Goal: Transaction & Acquisition: Purchase product/service

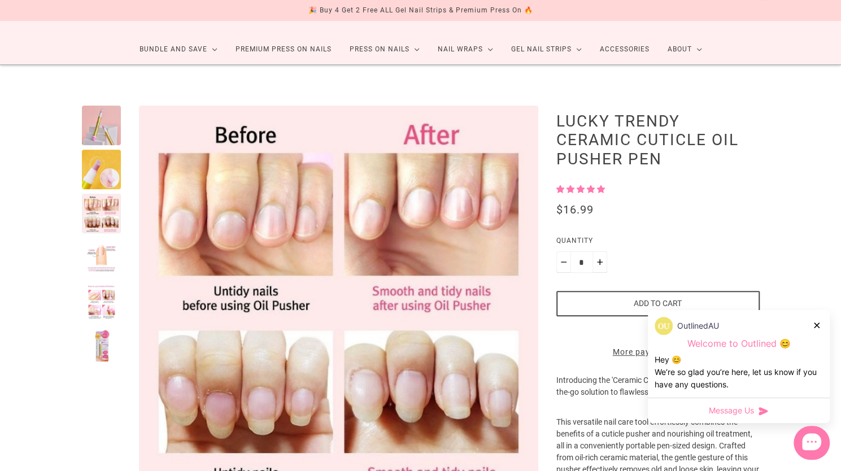
click at [110, 251] on div at bounding box center [102, 258] width 40 height 40
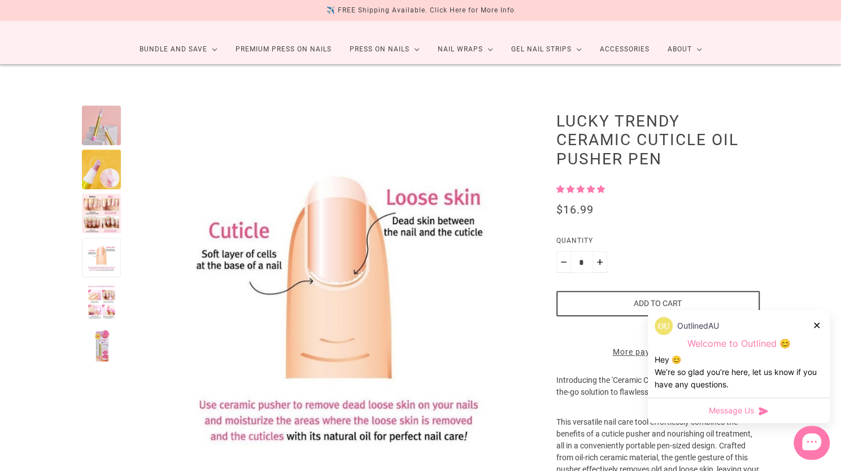
click at [103, 294] on div at bounding box center [102, 302] width 40 height 40
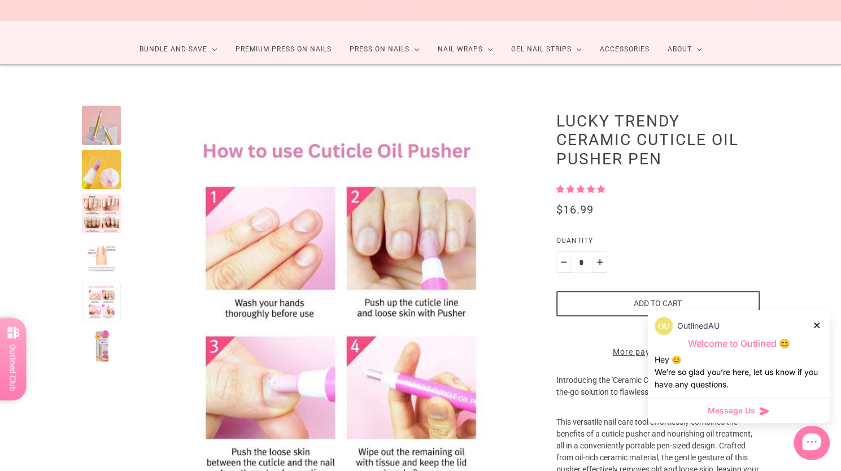
click at [104, 345] on div at bounding box center [102, 346] width 40 height 40
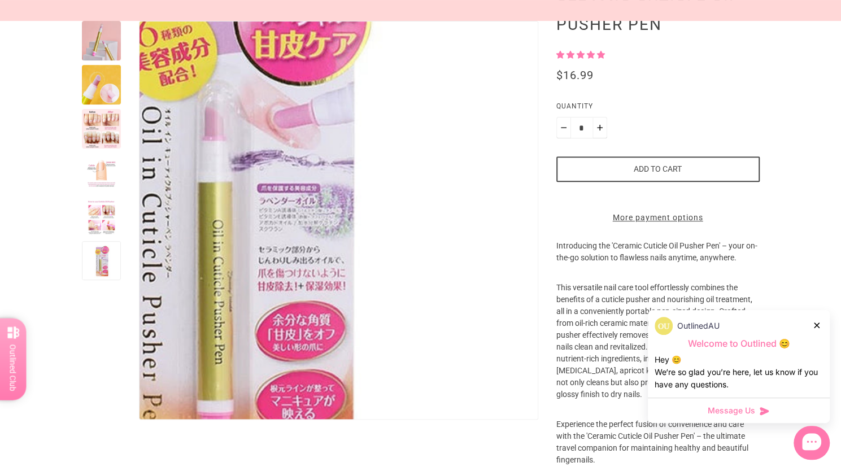
scroll to position [187, 0]
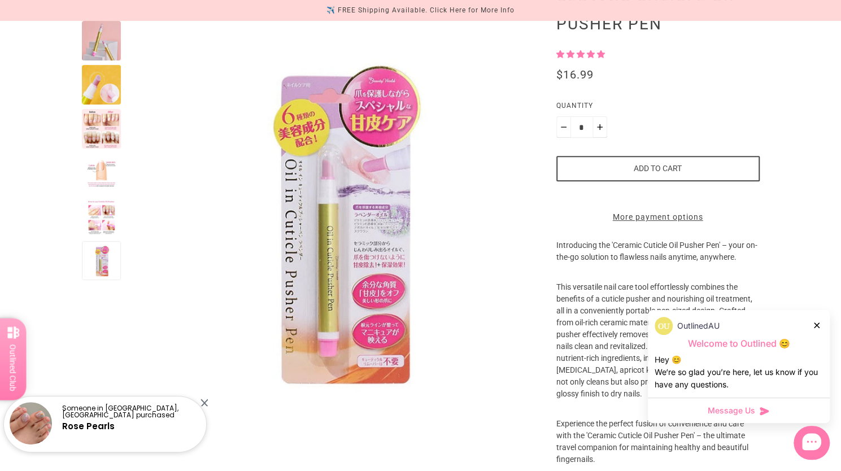
click at [648, 171] on button "Add to cart" at bounding box center [657, 168] width 203 height 25
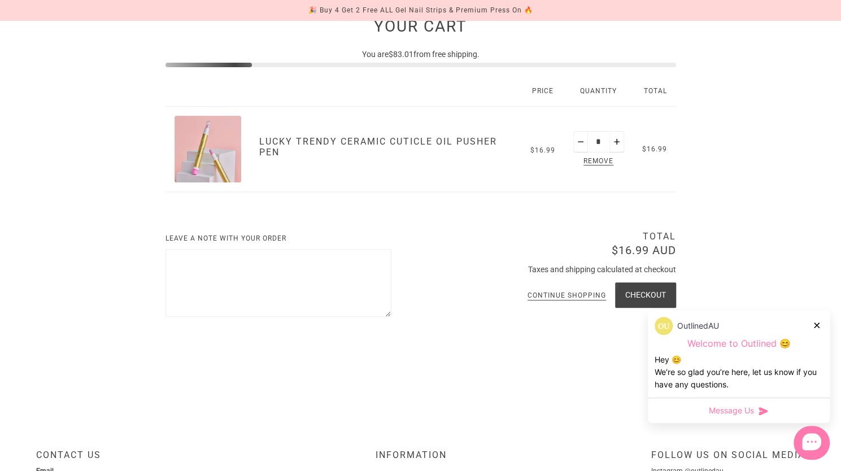
scroll to position [141, 0]
